Goal: Contribute content: Add original content to the website for others to see

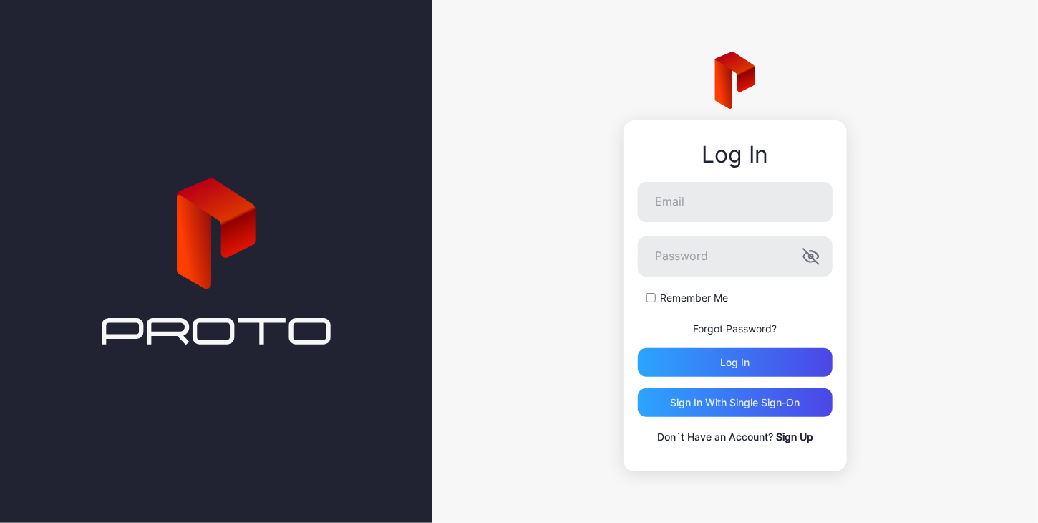
click at [947, 127] on div "Log In Email Password Remember Me Forgot Password? Log in Sign in With Single S…" at bounding box center [736, 261] width 606 height 523
click at [733, 208] on input "Email" at bounding box center [735, 202] width 195 height 40
type input "**********"
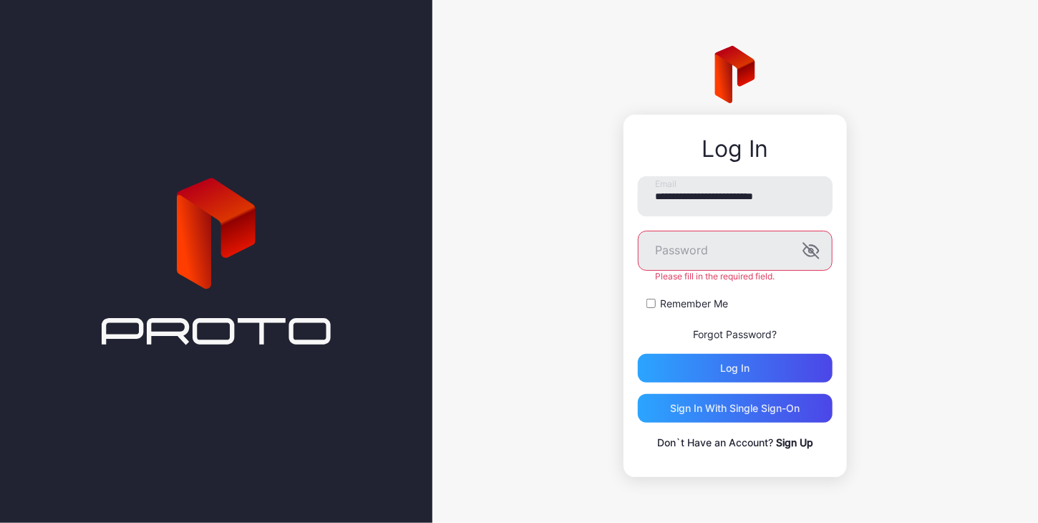
click at [740, 328] on link "Forgot Password?" at bounding box center [736, 334] width 84 height 12
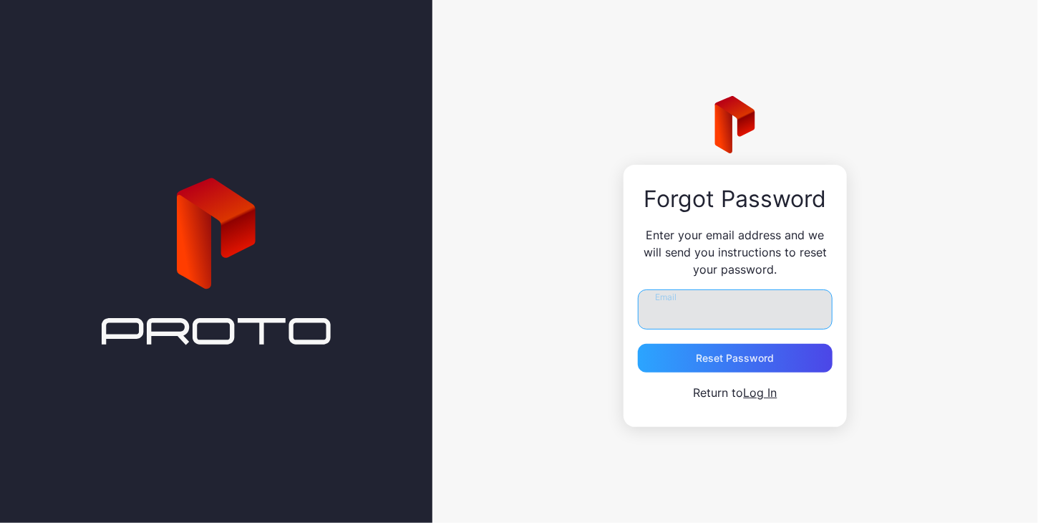
click at [695, 304] on input "Email" at bounding box center [735, 309] width 195 height 40
type input "**********"
click at [638, 344] on button "Reset Password" at bounding box center [735, 358] width 195 height 29
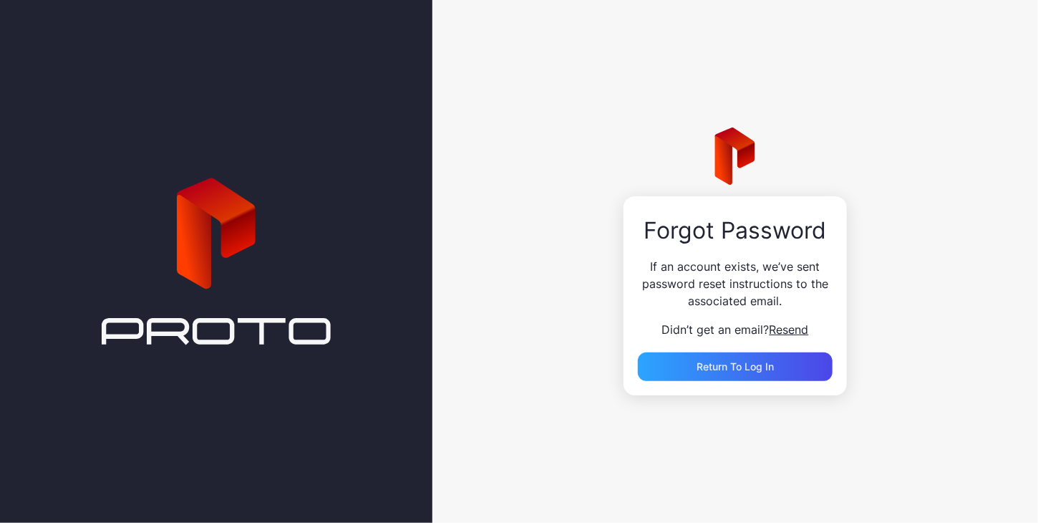
click at [902, 338] on div "**********" at bounding box center [736, 261] width 606 height 523
click at [794, 329] on span "Resend" at bounding box center [789, 329] width 39 height 14
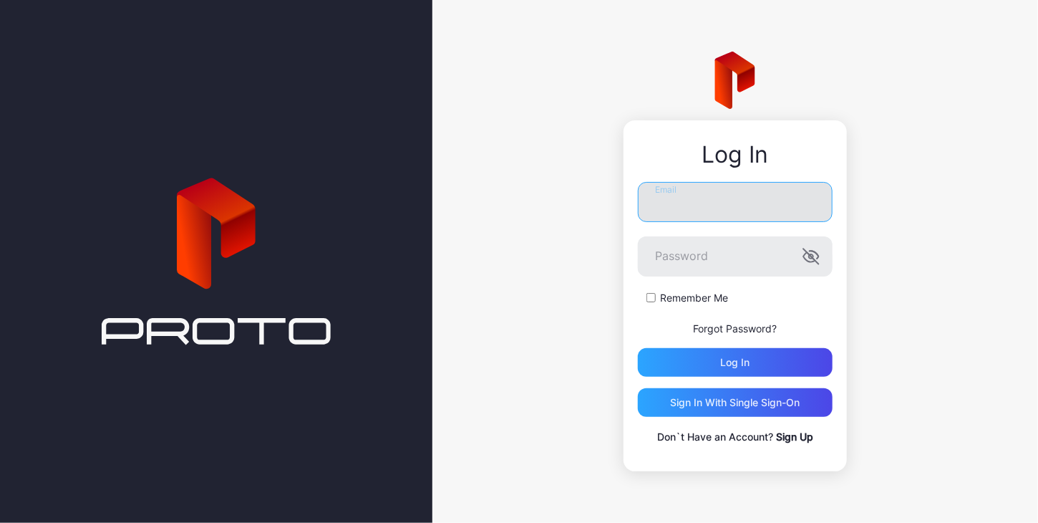
click at [707, 210] on input "Email" at bounding box center [735, 202] width 195 height 40
type input "**********"
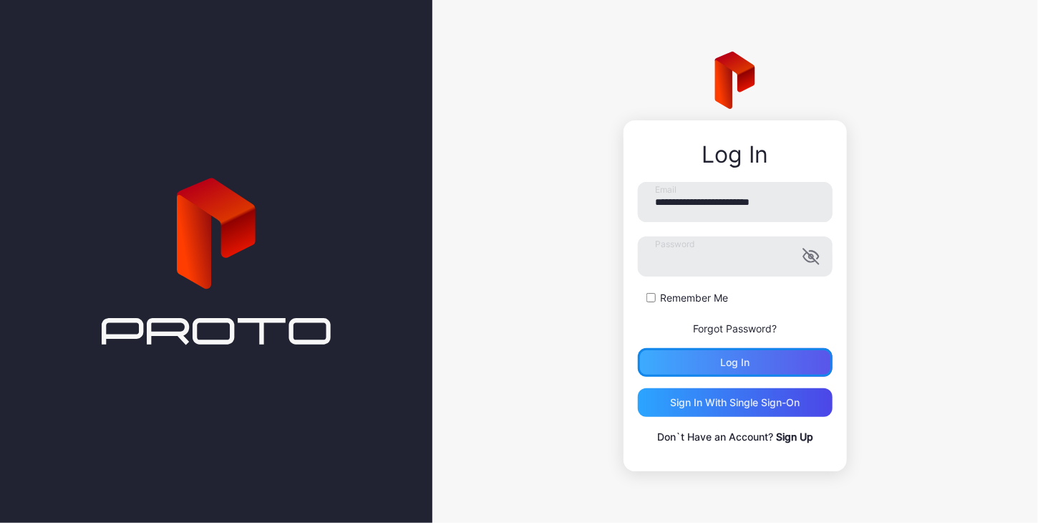
click at [736, 363] on div "Log in" at bounding box center [735, 362] width 29 height 11
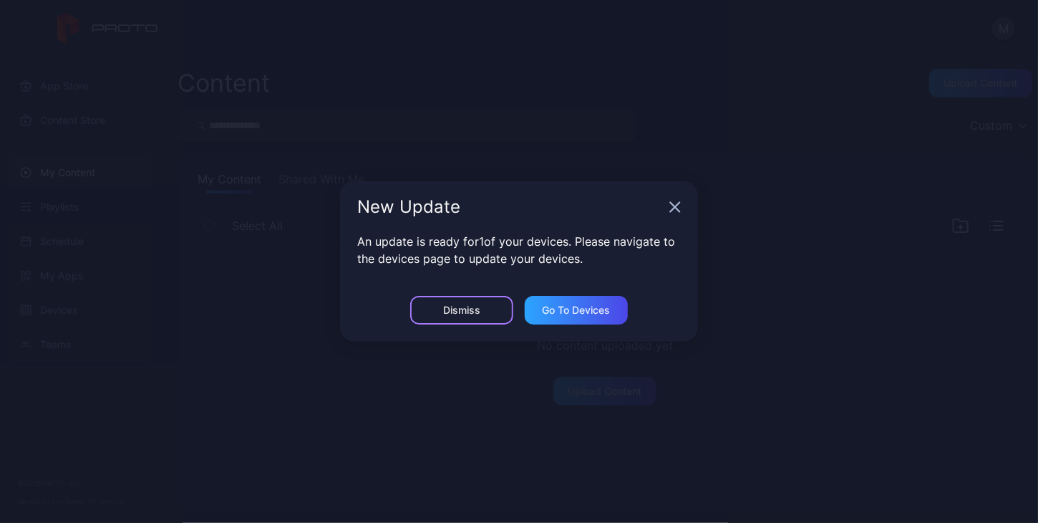
click at [474, 314] on div "Dismiss" at bounding box center [461, 309] width 37 height 11
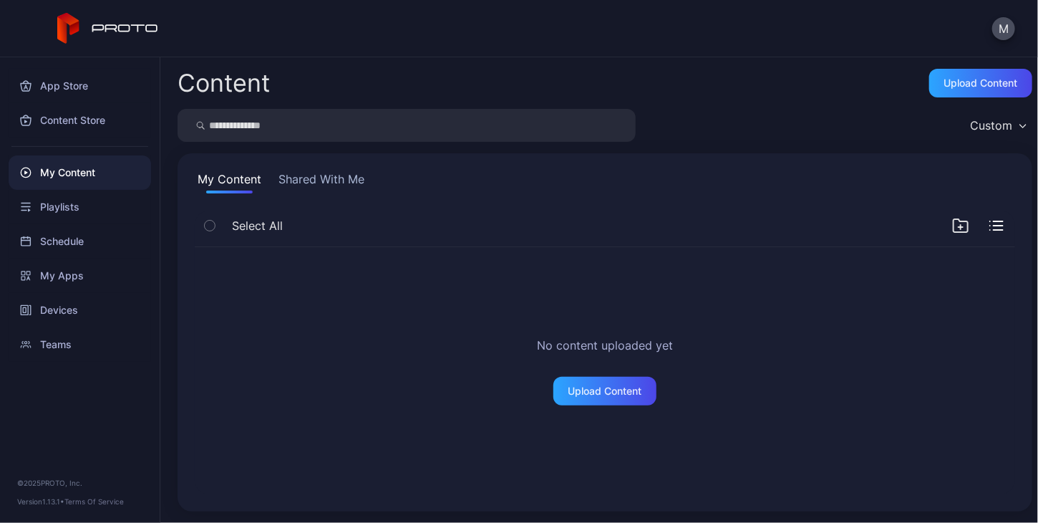
click at [339, 181] on button "Shared With Me" at bounding box center [322, 181] width 92 height 23
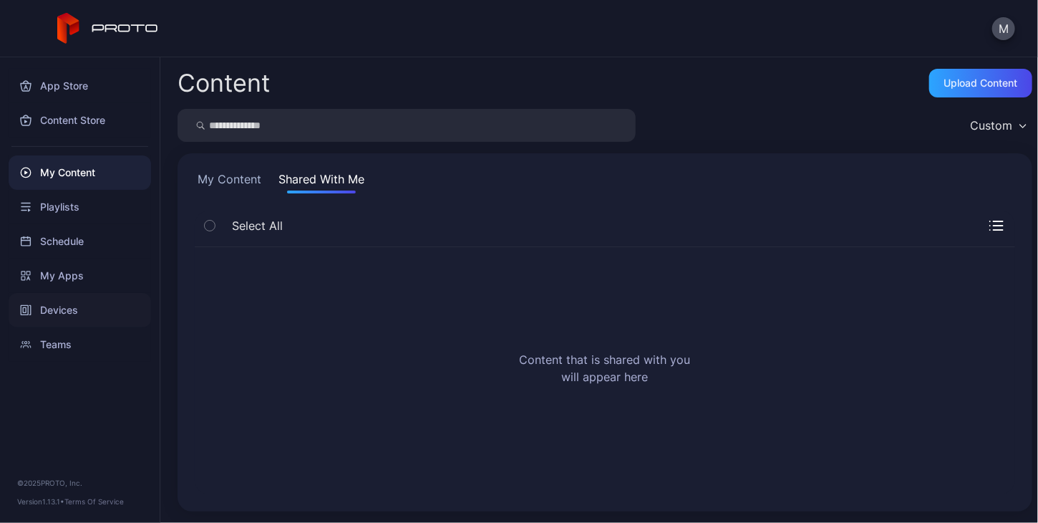
click at [57, 308] on div "Devices" at bounding box center [80, 310] width 142 height 34
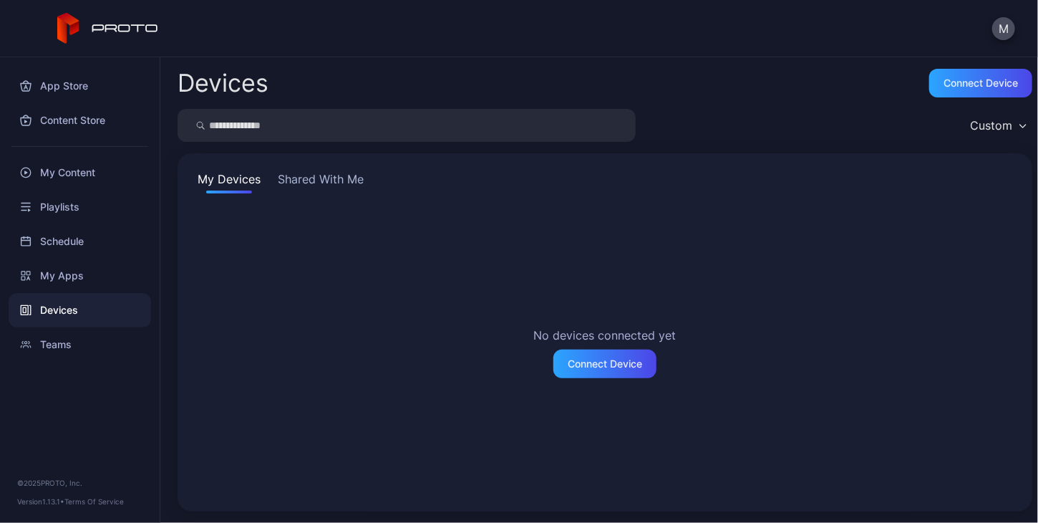
click at [315, 183] on button "Shared With Me" at bounding box center [321, 181] width 92 height 23
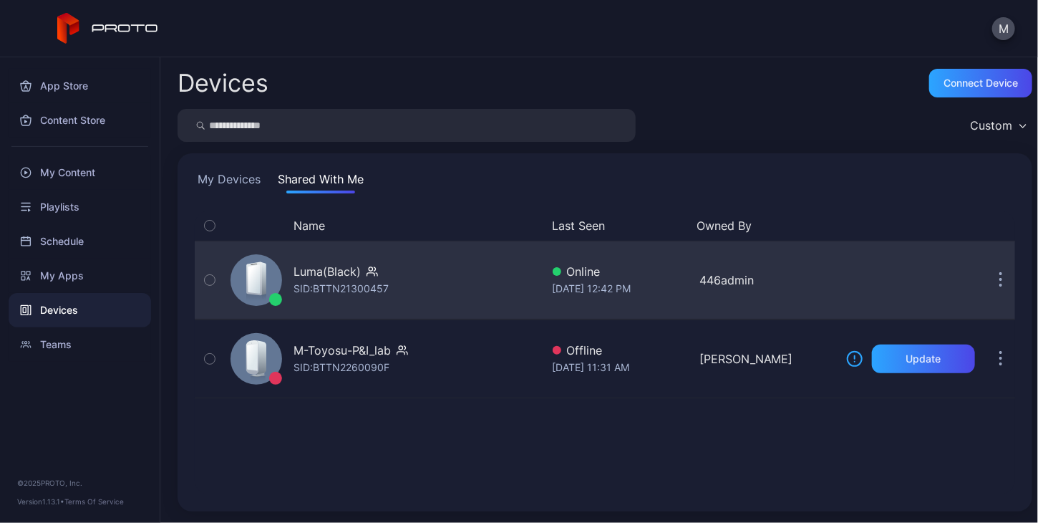
click at [319, 277] on div "Luma(Black)" at bounding box center [327, 271] width 67 height 17
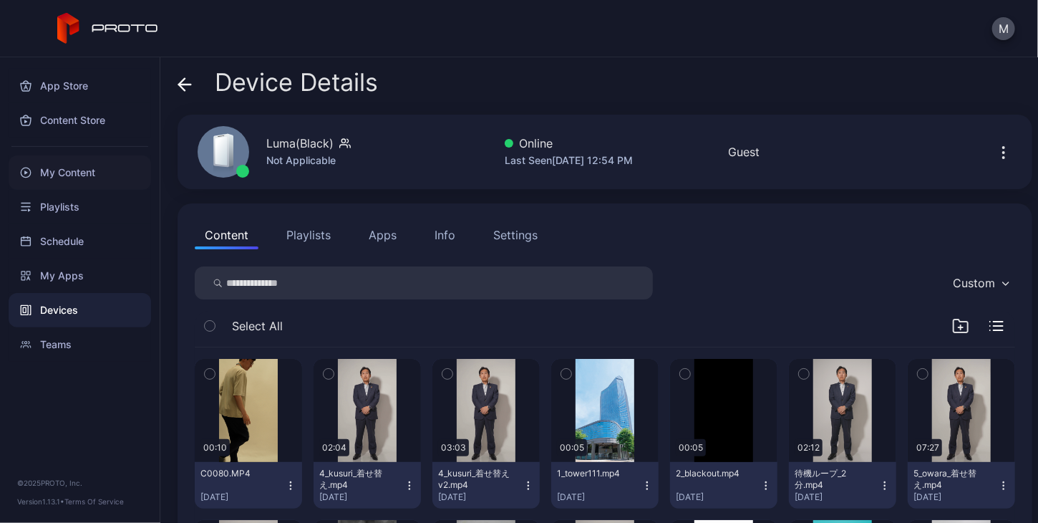
click at [66, 172] on div "My Content" at bounding box center [80, 172] width 142 height 34
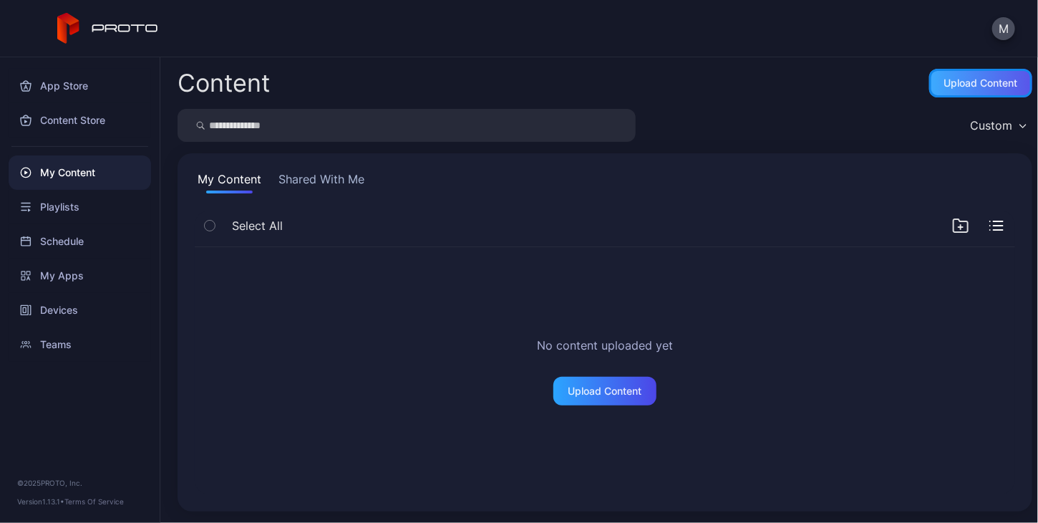
click at [945, 88] on div "Upload Content" at bounding box center [982, 82] width 74 height 11
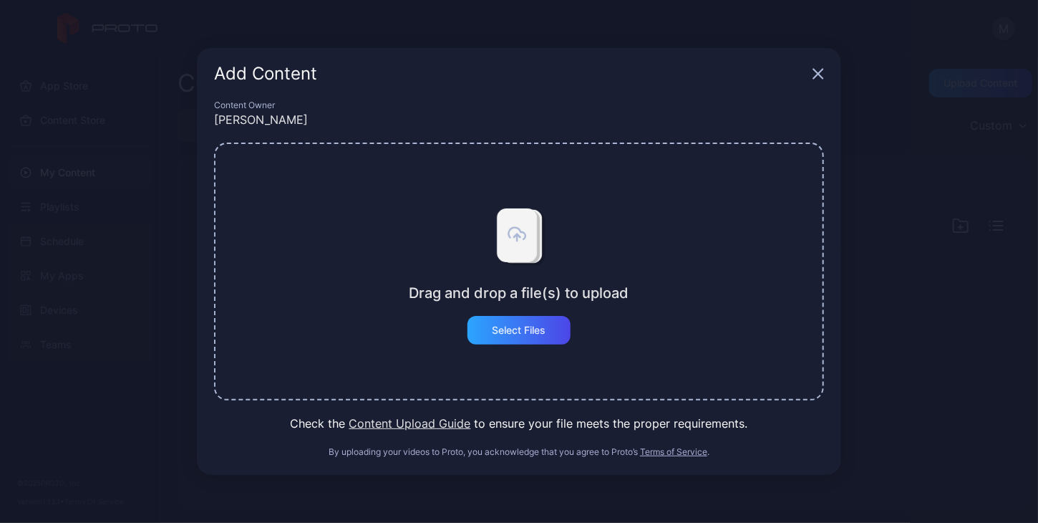
click at [818, 75] on icon "button" at bounding box center [818, 73] width 9 height 9
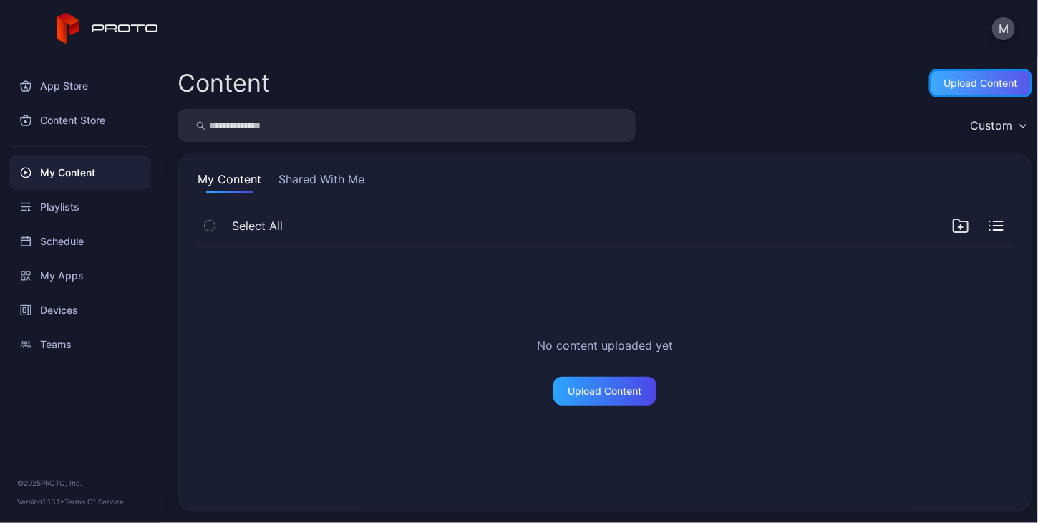
click at [945, 80] on div "Upload Content" at bounding box center [982, 82] width 74 height 11
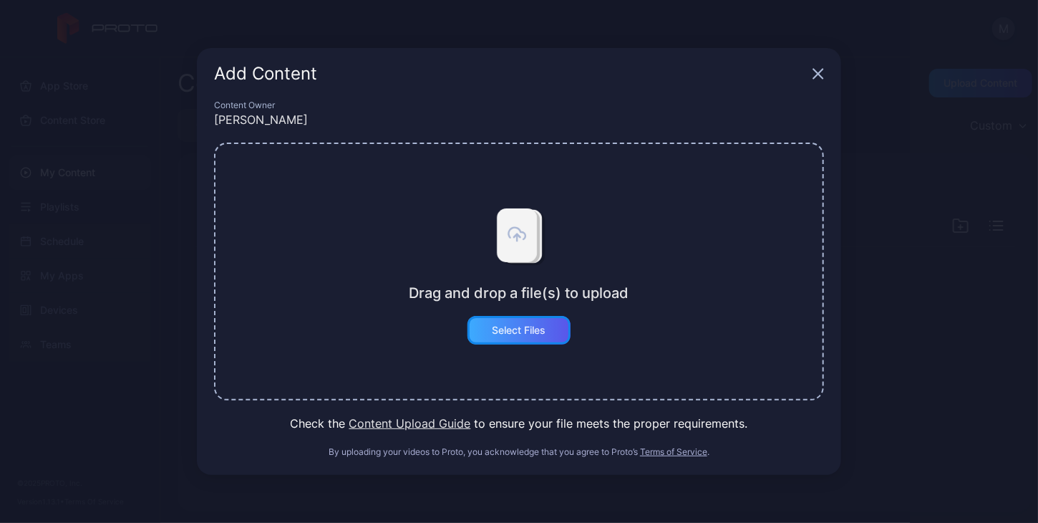
click at [528, 336] on div "Select Files" at bounding box center [520, 329] width 54 height 11
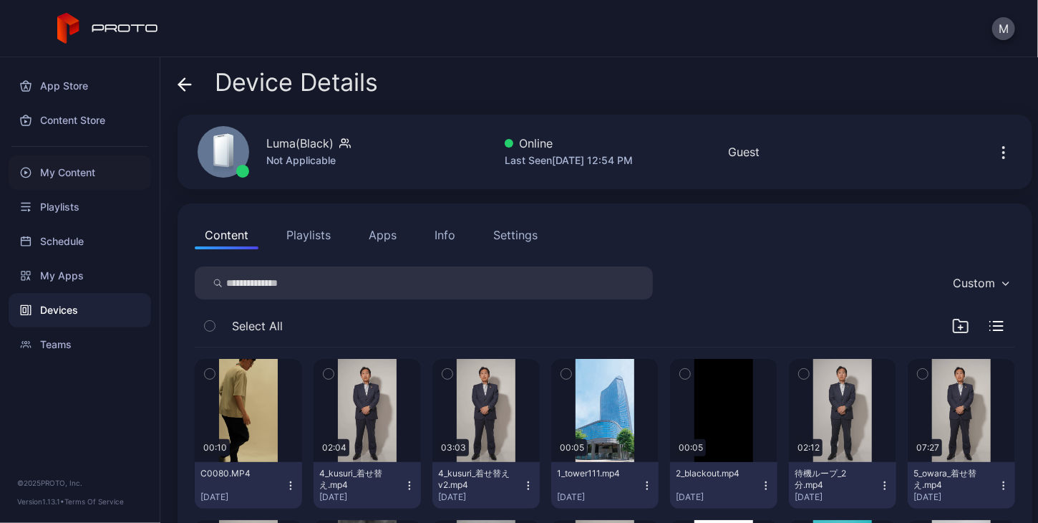
click at [59, 173] on div "My Content" at bounding box center [80, 172] width 142 height 34
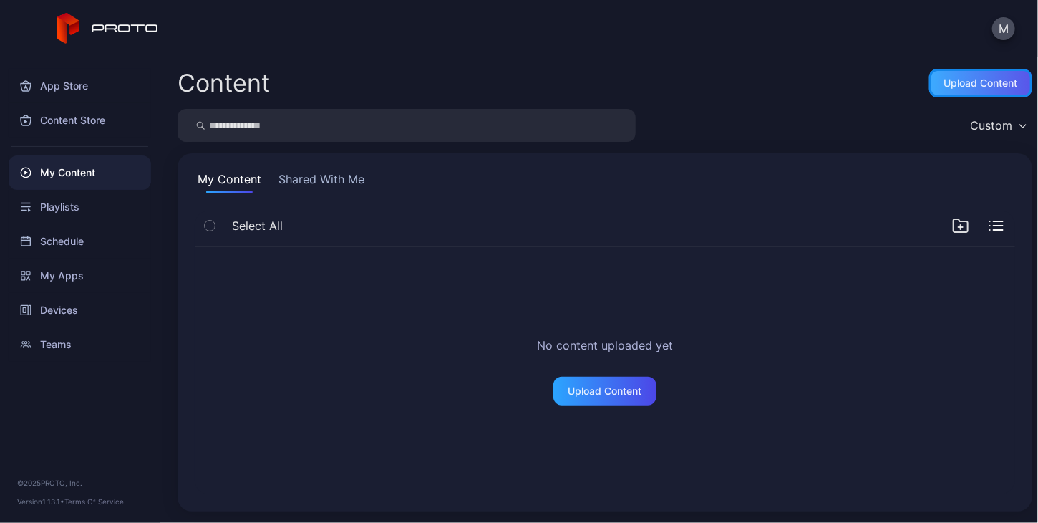
click at [987, 89] on div "Upload Content" at bounding box center [980, 83] width 103 height 29
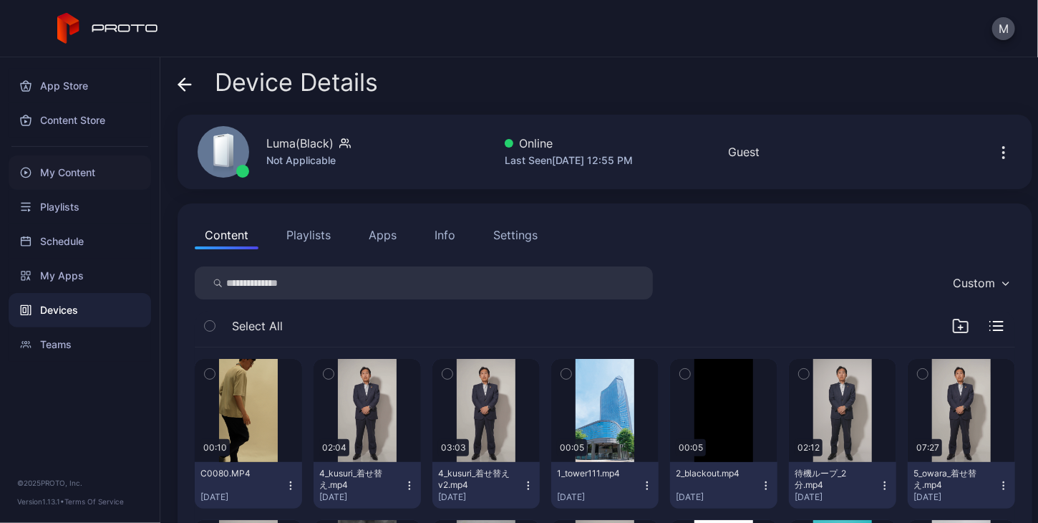
click at [60, 173] on div "My Content" at bounding box center [80, 172] width 142 height 34
